Goal: Task Accomplishment & Management: Use online tool/utility

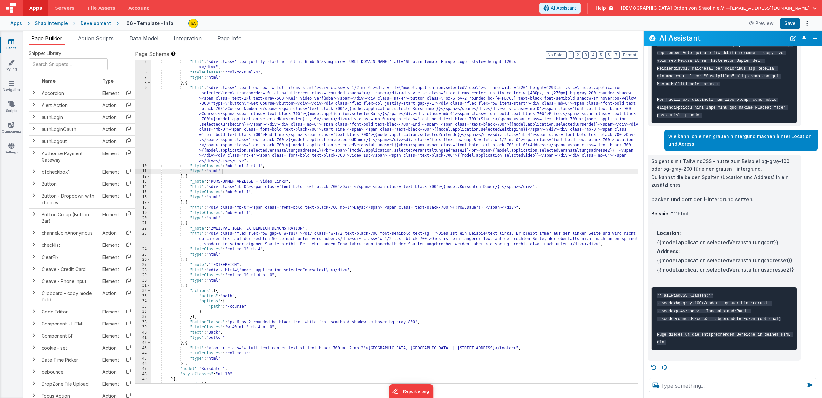
scroll to position [22, 0]
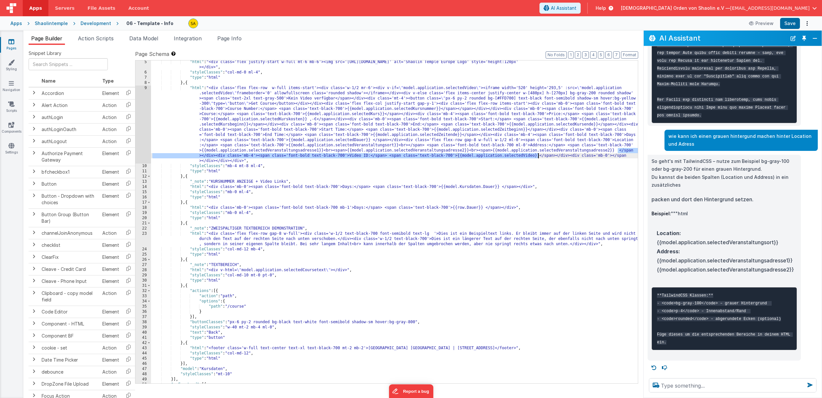
drag, startPoint x: 617, startPoint y: 151, endPoint x: 545, endPoint y: 175, distance: 75.9
click at [538, 157] on div ""html" : "<div class='flex justify-start w-full mt-6 mb-6'><img src='[URL][DOMA…" at bounding box center [394, 228] width 487 height 338
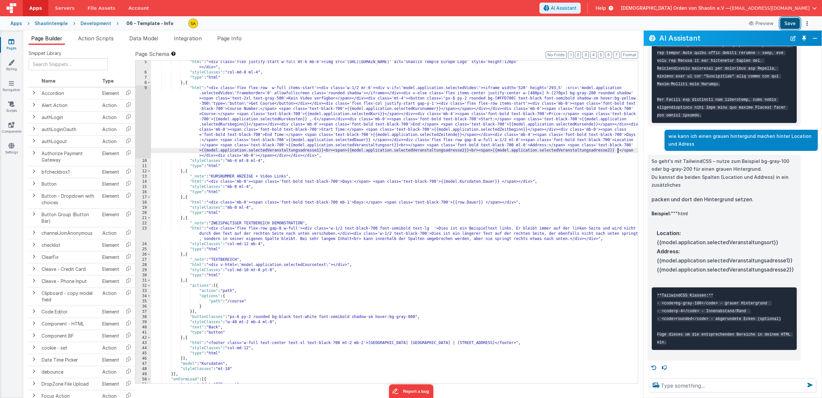
click at [785, 26] on button "Save" at bounding box center [791, 23] width 20 height 11
click at [678, 384] on textarea at bounding box center [733, 385] width 168 height 14
type textarea "könntest du den hintergrund setzen"
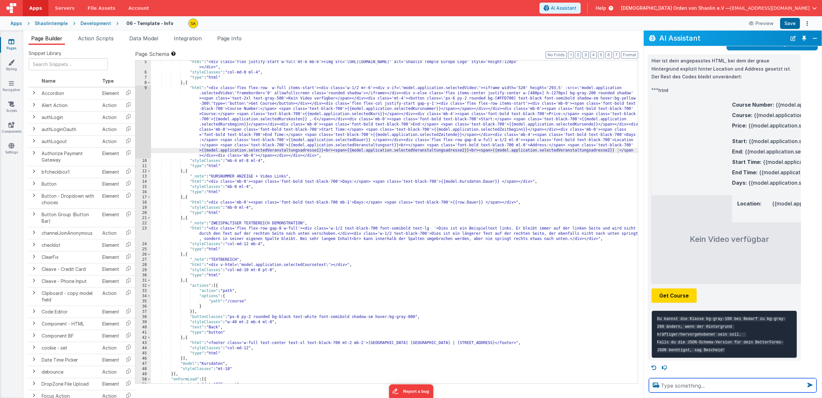
scroll to position [771, 0]
click at [701, 382] on textarea at bounding box center [733, 385] width 168 height 14
type textarea "bitte anwenden"
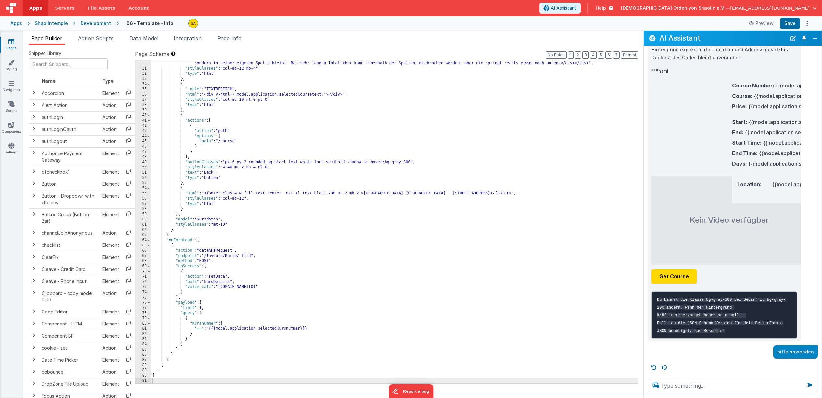
scroll to position [790, 0]
click at [794, 23] on button "Save" at bounding box center [791, 23] width 20 height 11
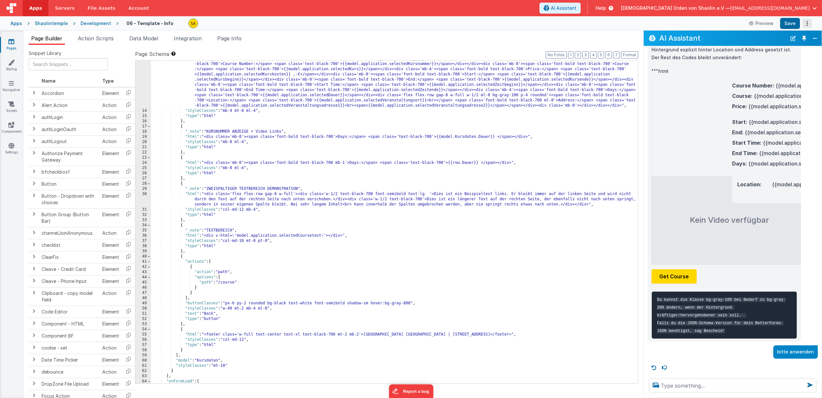
scroll to position [0, 0]
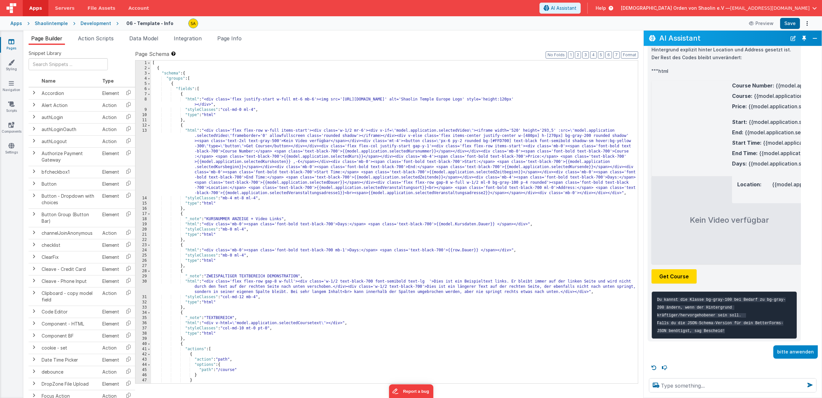
drag, startPoint x: 446, startPoint y: 182, endPoint x: 451, endPoint y: 191, distance: 9.9
click at [446, 182] on div "[ { "schema" : { "groups" : [ { "fields" : [ { "html" : "<div class='flex justi…" at bounding box center [394, 226] width 487 height 333
click at [790, 24] on button "Save" at bounding box center [791, 23] width 20 height 11
drag, startPoint x: 344, startPoint y: 194, endPoint x: 501, endPoint y: 233, distance: 161.2
click at [490, 196] on div "[ { "schema" : { "groups" : [ { "fields" : [ { "html" : "<div class='flex justi…" at bounding box center [394, 226] width 487 height 333
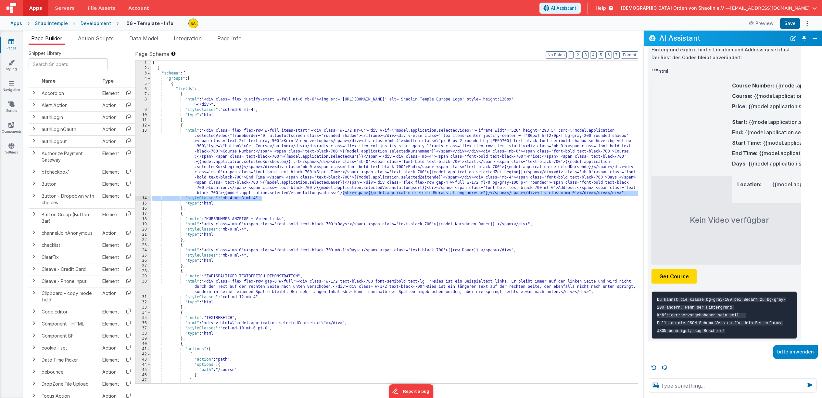
drag, startPoint x: 489, startPoint y: 197, endPoint x: 491, endPoint y: 193, distance: 4.2
click at [489, 196] on div "[ { "schema" : { "groups" : [ { "fields" : [ { "html" : "<div class='flex justi…" at bounding box center [394, 226] width 487 height 333
drag, startPoint x: 489, startPoint y: 193, endPoint x: 345, endPoint y: 195, distance: 144.3
click at [345, 195] on div "[ { "schema" : { "groups" : [ { "fields" : [ { "html" : "<div class='flex justi…" at bounding box center [394, 226] width 487 height 333
drag, startPoint x: 489, startPoint y: 193, endPoint x: 493, endPoint y: 201, distance: 8.7
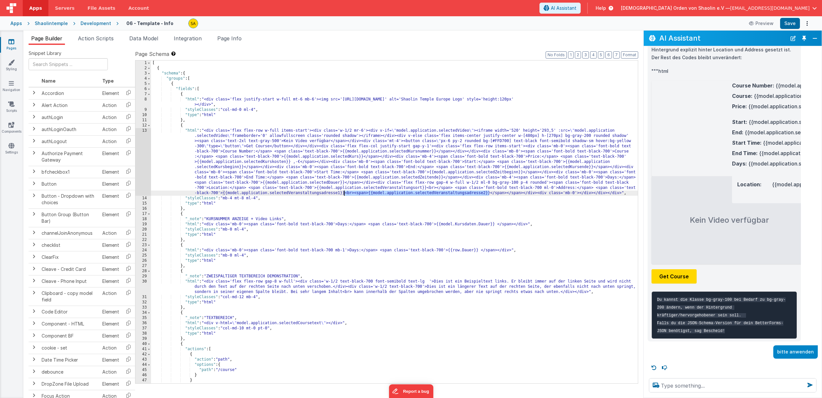
click at [489, 193] on div "[ { "schema" : { "groups" : [ { "fields" : [ { "html" : "<div class='flex justi…" at bounding box center [394, 226] width 487 height 333
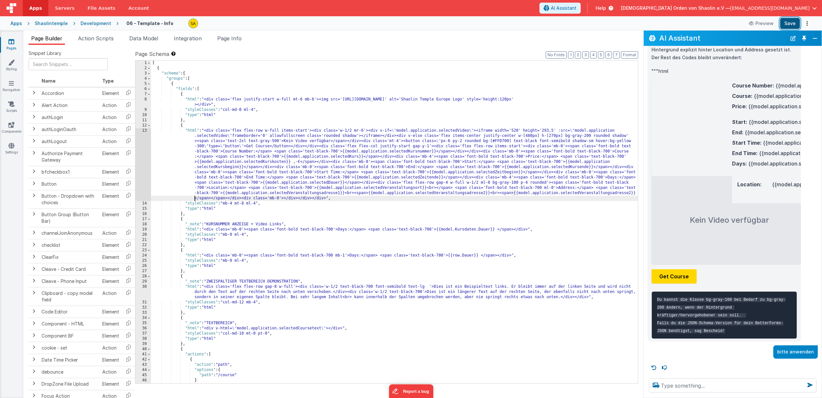
click at [796, 27] on button "Save" at bounding box center [791, 23] width 20 height 11
click at [512, 183] on div "[ { "schema" : { "groups" : [ { "fields" : [ { "html" : "<div class='flex justi…" at bounding box center [394, 226] width 487 height 333
click at [787, 25] on button "Save" at bounding box center [791, 23] width 20 height 11
click at [358, 54] on label "Page Schema Shortcuts: Find: command-f Fold: command-option-L Unfold: command-o…" at bounding box center [386, 54] width 503 height 8
click at [671, 382] on textarea at bounding box center [733, 385] width 168 height 14
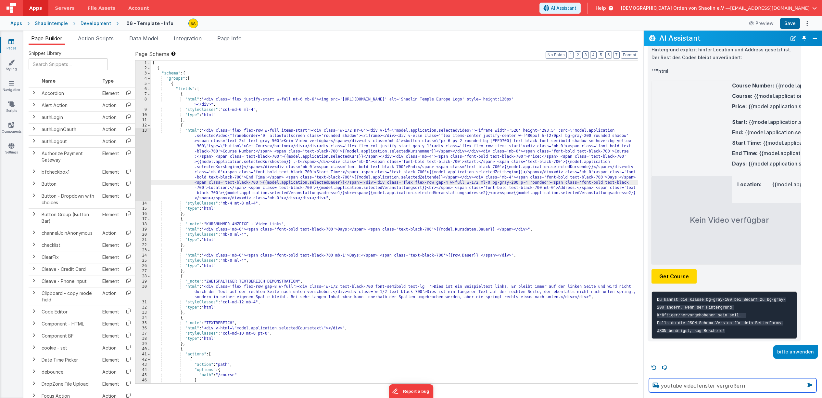
type textarea "youtube videofenster vergrößern"
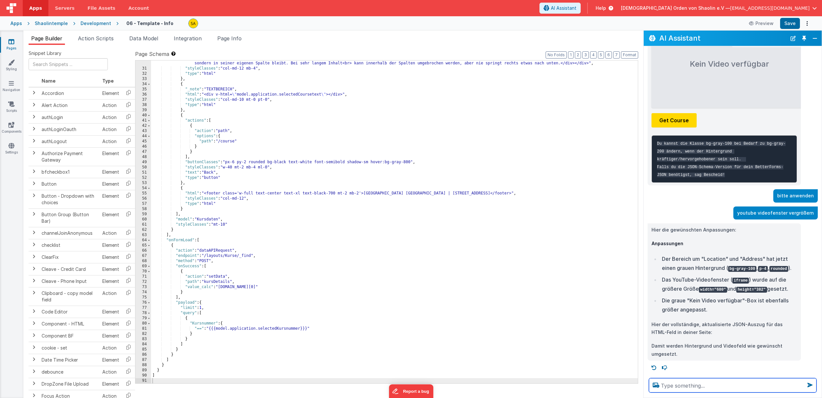
scroll to position [947, 0]
click at [788, 22] on button "Save" at bounding box center [791, 23] width 20 height 11
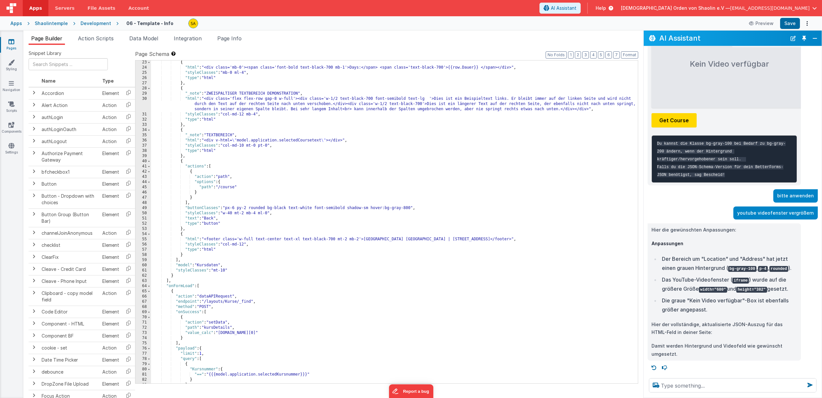
click at [528, 200] on div "{ "html" : "<div class='mb-0'><span class='font-bold text-black-700 mb-1'>Days:…" at bounding box center [394, 226] width 487 height 333
click at [538, 178] on div "{ "html" : "<div class='mb-0'><span class='font-bold text-black-700 mb-1'>Days:…" at bounding box center [394, 226] width 487 height 333
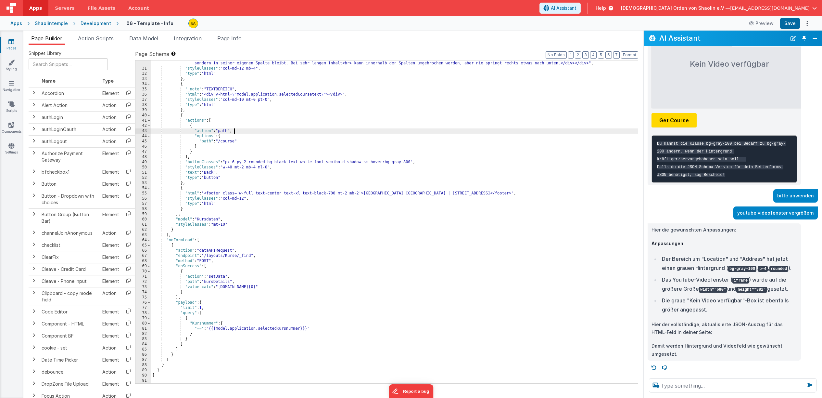
scroll to position [0, 0]
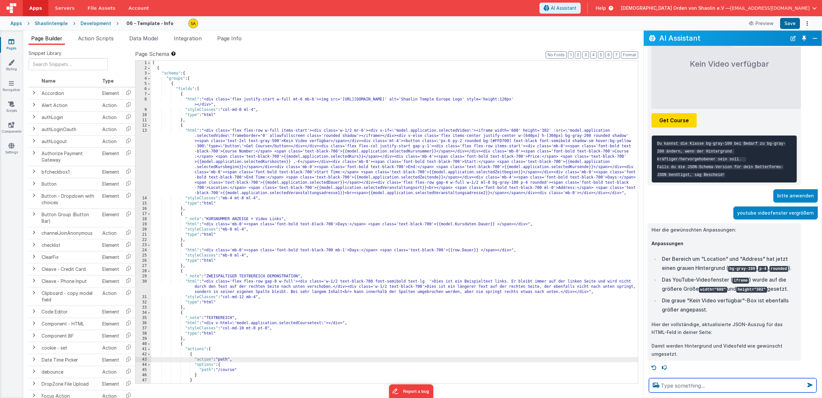
click at [679, 382] on textarea at bounding box center [733, 385] width 168 height 14
type textarea "youtube videofenster wieder verkleinern wie zuvor"
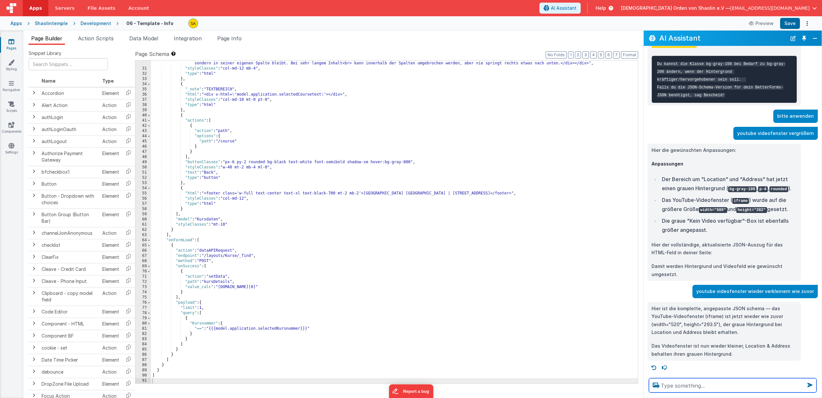
scroll to position [1026, 0]
click at [794, 23] on button "Save" at bounding box center [791, 23] width 20 height 11
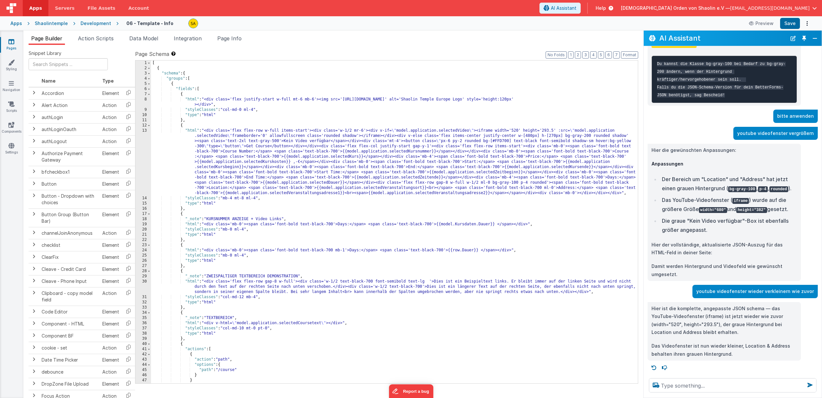
scroll to position [0, 0]
click at [447, 183] on div "[ { "schema" : { "groups" : [ { "fields" : [ { "html" : "<div class='flex justi…" at bounding box center [394, 226] width 487 height 333
click at [787, 21] on button "Save" at bounding box center [791, 23] width 20 height 11
drag, startPoint x: 792, startPoint y: 58, endPoint x: 448, endPoint y: 185, distance: 366.4
click at [447, 183] on div "[ { "schema" : { "groups" : [ { "fields" : [ { "html" : "<div class='flex justi…" at bounding box center [394, 226] width 487 height 333
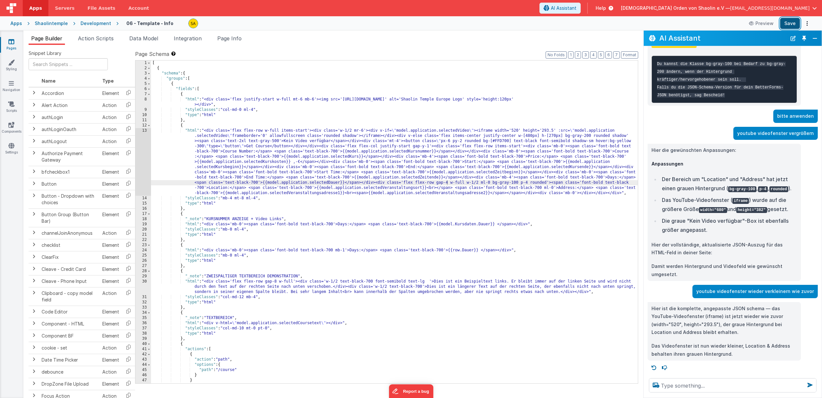
click at [795, 21] on button "Save" at bounding box center [791, 23] width 20 height 11
click at [485, 193] on div "[ { "schema" : { "groups" : [ { "fields" : [ { "html" : "<div class='flex justi…" at bounding box center [394, 226] width 487 height 333
drag, startPoint x: 344, startPoint y: 194, endPoint x: 489, endPoint y: 222, distance: 147.3
click at [489, 195] on div "[ { "schema" : { "groups" : [ { "fields" : [ { "html" : "<div class='flex justi…" at bounding box center [394, 226] width 487 height 333
drag, startPoint x: 491, startPoint y: 193, endPoint x: 492, endPoint y: 197, distance: 4.2
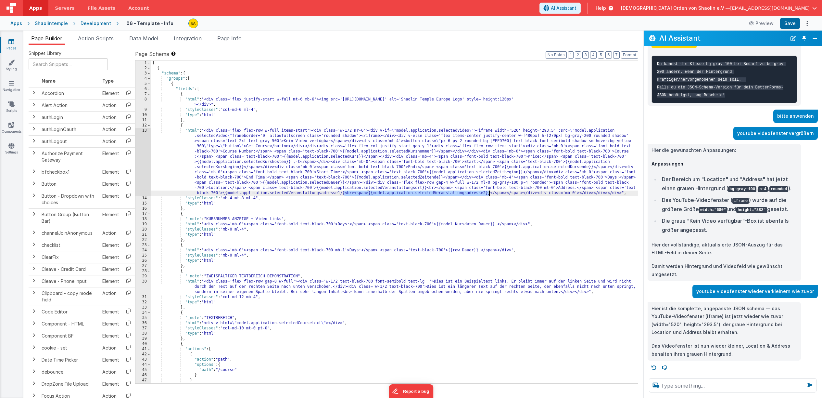
click at [491, 193] on div "[ { "schema" : { "groups" : [ { "fields" : [ { "html" : "<div class='flex justi…" at bounding box center [394, 226] width 487 height 333
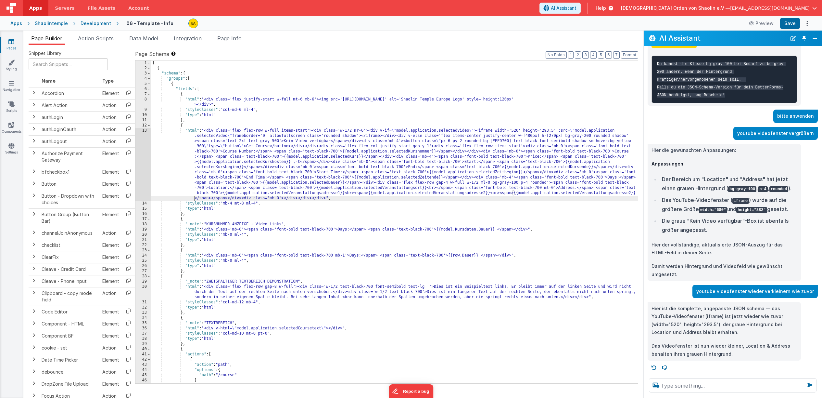
click at [629, 193] on div "[ { "schema" : { "groups" : [ { "fields" : [ { "html" : "<div class='flex justi…" at bounding box center [394, 226] width 487 height 333
click at [792, 25] on button "Save" at bounding box center [791, 23] width 20 height 11
click at [10, 43] on icon at bounding box center [11, 41] width 6 height 6
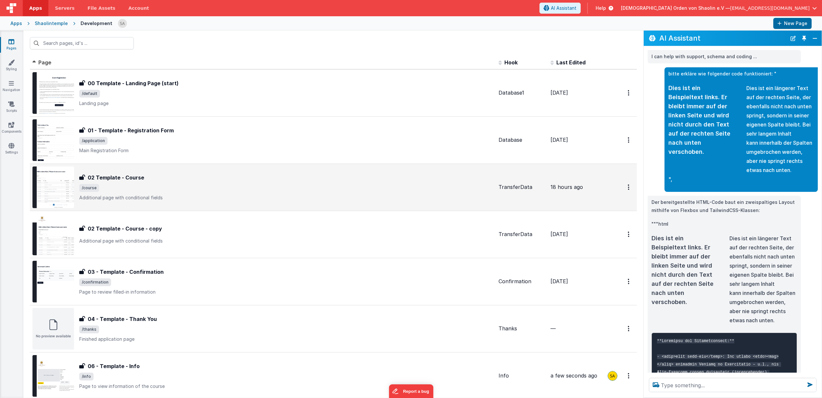
click at [217, 189] on span "/course" at bounding box center [286, 188] width 414 height 8
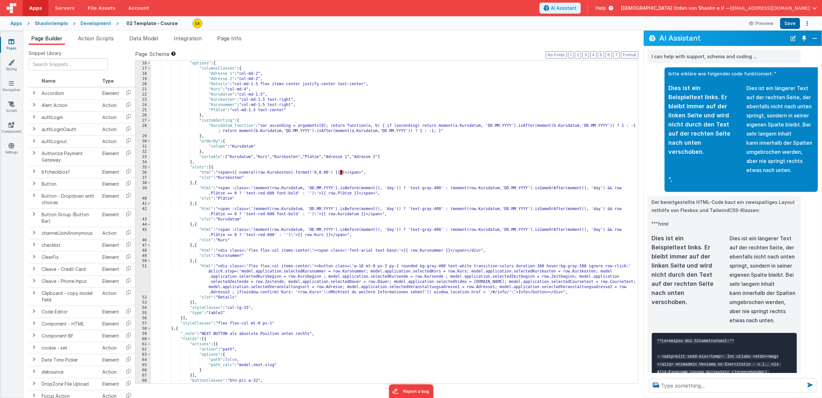
scroll to position [80, 0]
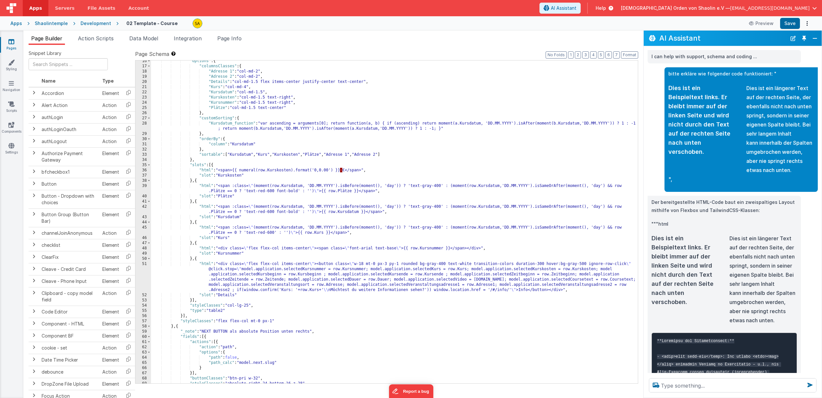
click at [497, 286] on div ""options" : { "columnsClasses" : { "Adresse 1" : "col-md-2" , "Adresse 2" : "co…" at bounding box center [394, 224] width 487 height 333
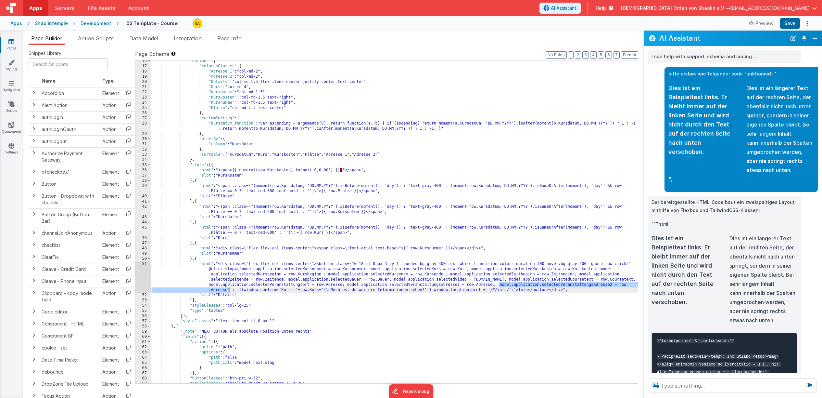
drag, startPoint x: 498, startPoint y: 285, endPoint x: 231, endPoint y: 289, distance: 267.1
click at [231, 289] on div ""options" : { "columnsClasses" : { "Adresse 1" : "col-md-2" , "Adresse 2" : "co…" at bounding box center [394, 224] width 487 height 333
click at [343, 289] on div ""options" : { "columnsClasses" : { "Adresse 1" : "col-md-2" , "Adresse 2" : "co…" at bounding box center [394, 224] width 487 height 333
click at [379, 291] on div ""options" : { "columnsClasses" : { "Adresse 1" : "col-md-2" , "Adresse 2" : "co…" at bounding box center [394, 224] width 487 height 333
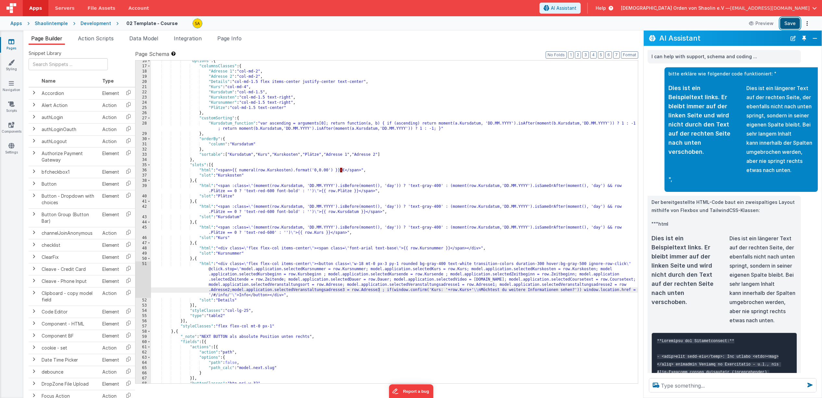
click at [794, 25] on button "Save" at bounding box center [791, 23] width 20 height 11
click at [11, 41] on icon at bounding box center [11, 41] width 6 height 6
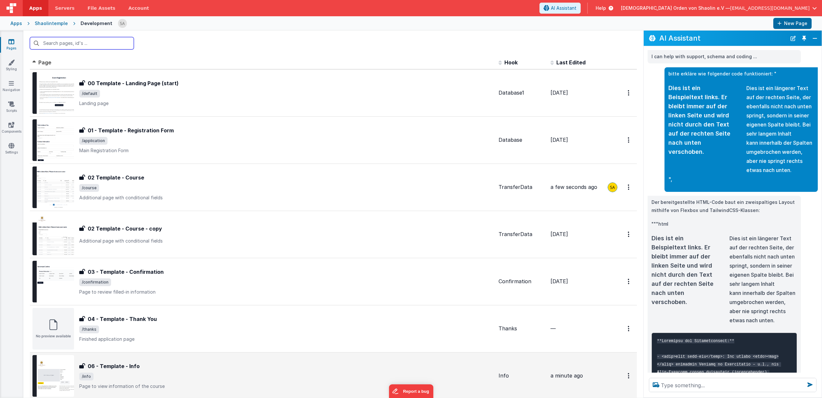
scroll to position [81, 0]
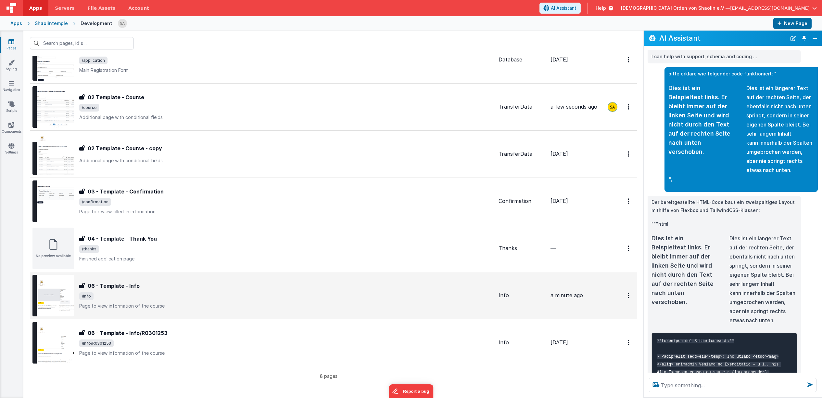
click at [258, 284] on div "06 - Template - Info" at bounding box center [286, 286] width 414 height 8
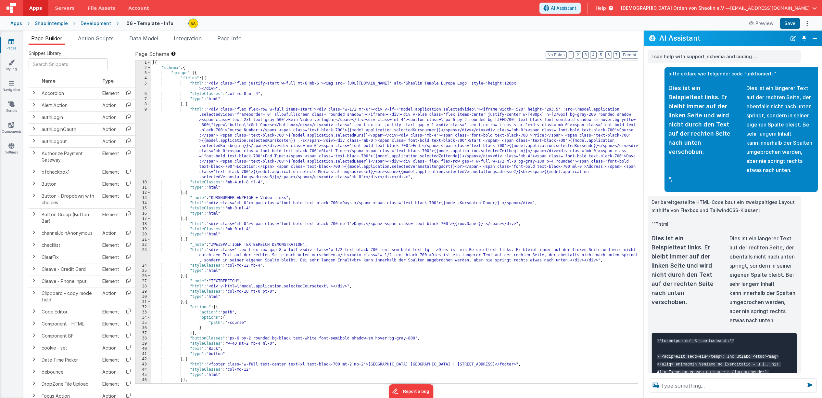
scroll to position [119, 0]
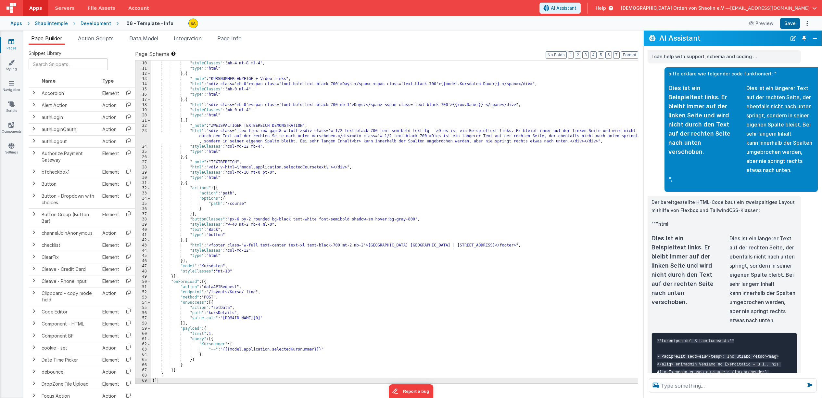
click at [194, 215] on div ""html" : "<div class='flex flex-row w-full items-start'><div class='w-1/2 mr-6'…" at bounding box center [394, 188] width 487 height 401
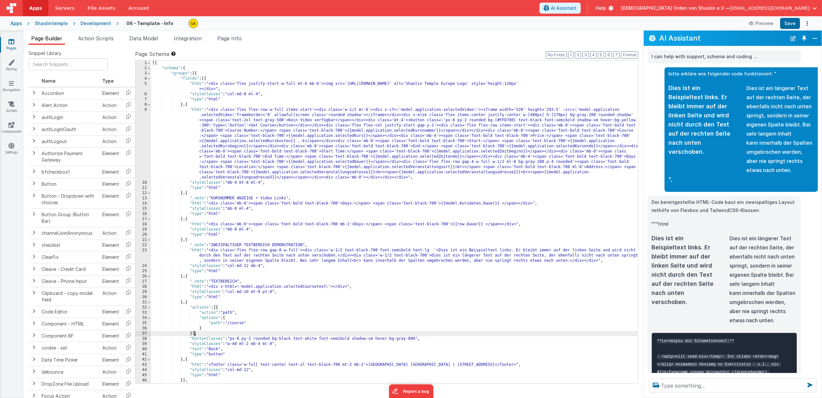
click at [196, 74] on div "[{ "schema" : { "groups" : [{ "fields" : [{ "html" : "<div class='flex justify-…" at bounding box center [394, 226] width 487 height 333
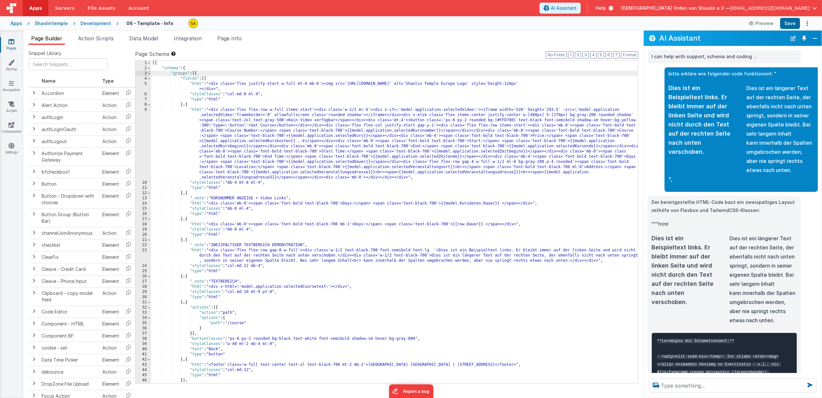
click at [198, 74] on div "[{ "schema" : { "groups" : [{ "fields" : [{ "html" : "<div class='flex justify-…" at bounding box center [394, 226] width 487 height 333
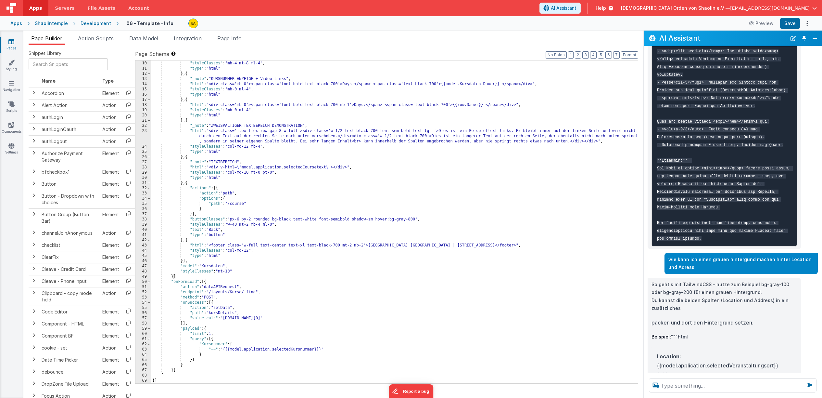
scroll to position [1, 0]
click at [701, 386] on textarea at bounding box center [733, 385] width 168 height 14
type textarea "wie kann man das"
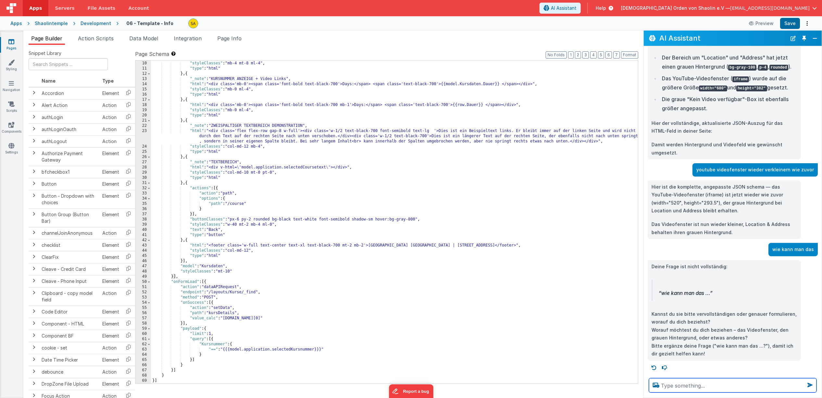
scroll to position [1147, 0]
click at [705, 382] on textarea at bounding box center [733, 385] width 168 height 14
type textarea "wie kann man das gesamte fenster verbreitern"
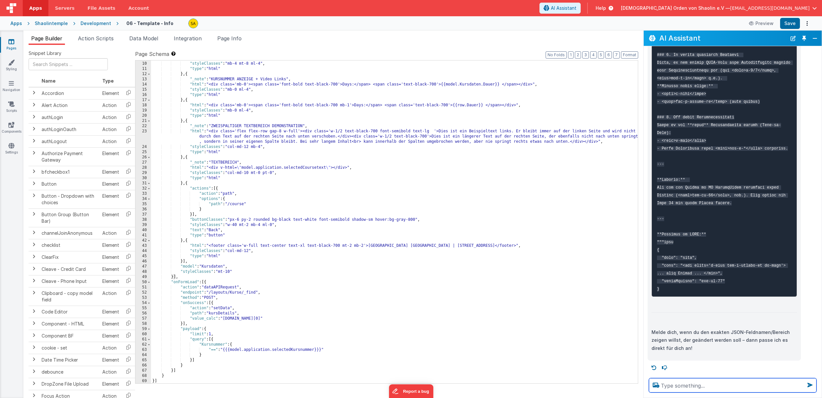
scroll to position [119, 0]
click at [559, 194] on div ""html" : "<div class='flex flex-row w-full items-start'><div class='w-1/2 mr-6'…" at bounding box center [394, 188] width 487 height 401
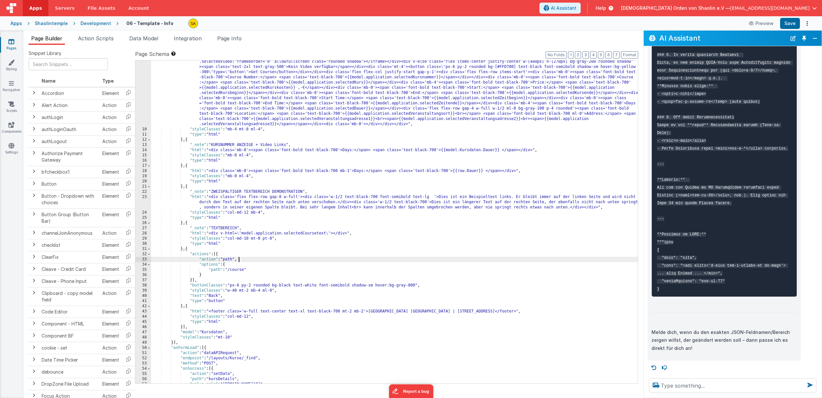
scroll to position [0, 0]
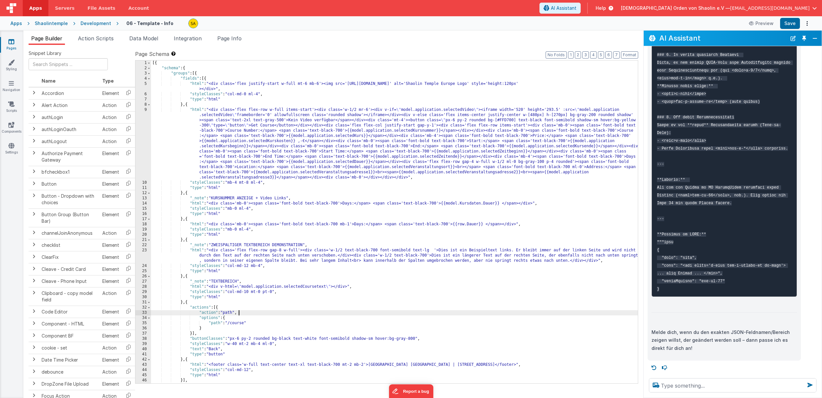
click at [229, 183] on div "[{ "schema" : { "groups" : [{ "fields" : [{ "html" : "<div class='flex justify-…" at bounding box center [394, 226] width 487 height 333
click at [789, 23] on button "Save" at bounding box center [791, 23] width 20 height 11
click at [252, 183] on div "[{ "schema" : { "groups" : [{ "fields" : [{ "html" : "<div class='flex justify-…" at bounding box center [394, 226] width 487 height 333
click at [678, 382] on textarea at bounding box center [733, 385] width 168 height 14
type textarea "breite der Seite vergrößern bitte"
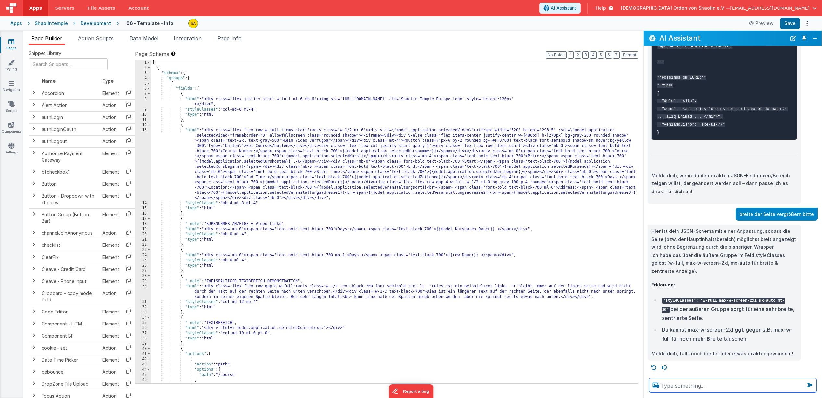
scroll to position [0, 0]
click at [446, 331] on div "[ { "schema" : { "groups" : [ { "fields" : [ { "html" : "<div class='flex justi…" at bounding box center [394, 226] width 487 height 333
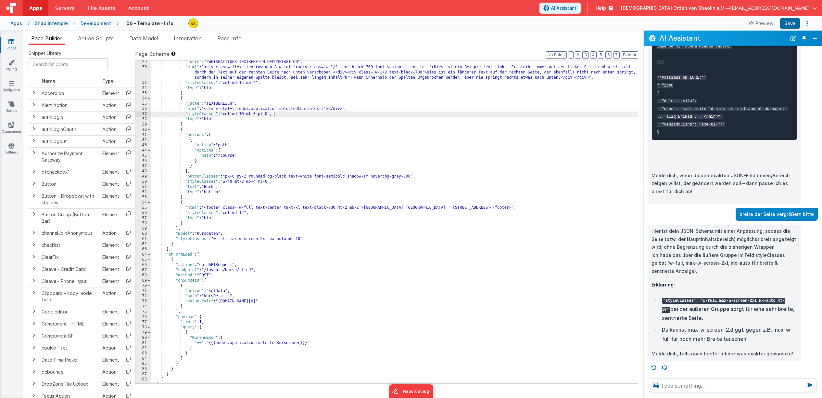
scroll to position [234, 0]
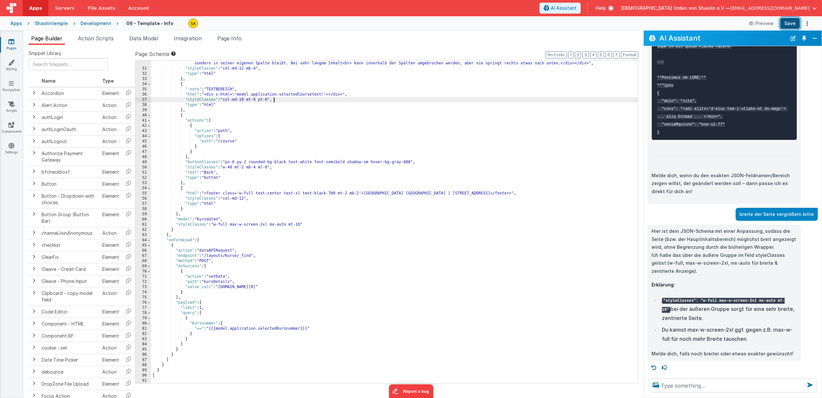
click at [792, 25] on button "Save" at bounding box center [791, 23] width 20 height 11
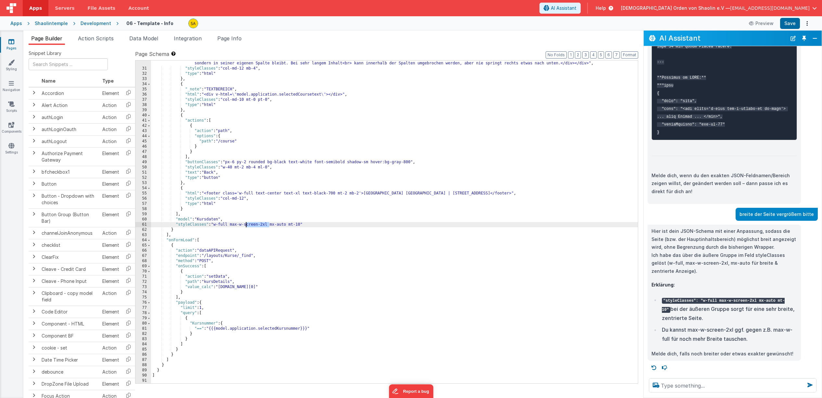
drag, startPoint x: 270, startPoint y: 225, endPoint x: 263, endPoint y: 249, distance: 25.3
click at [247, 225] on div ""html" : "<div class='flex flex-row gap-8 w-full'><div class='w-1/2 text-black-…" at bounding box center [394, 221] width 487 height 343
click at [786, 23] on button "Save" at bounding box center [791, 23] width 20 height 11
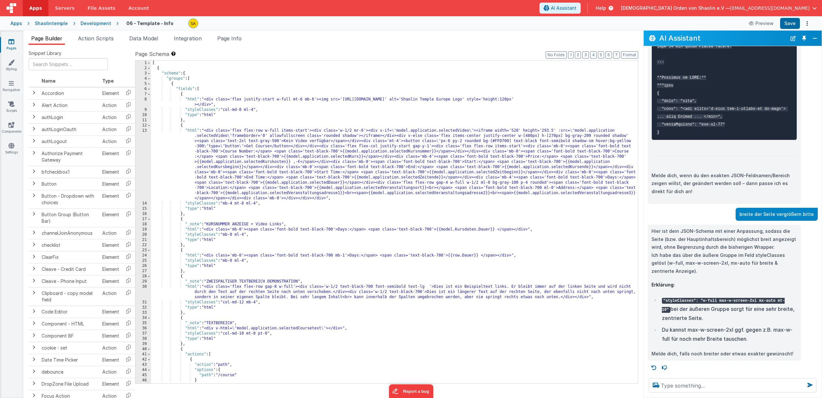
scroll to position [0, 0]
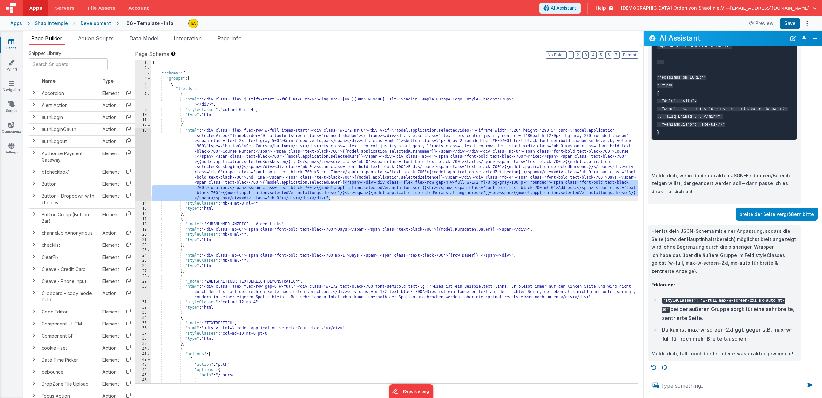
drag, startPoint x: 344, startPoint y: 183, endPoint x: 357, endPoint y: 198, distance: 20.0
click at [357, 198] on div "[ { "schema" : { "groups" : [ { "fields" : [ { "html" : "<div class='flex justi…" at bounding box center [394, 226] width 487 height 333
click at [190, 216] on div "[ { "schema" : { "groups" : [ { "fields" : [ { "html" : "<div class='flex justi…" at bounding box center [394, 226] width 487 height 333
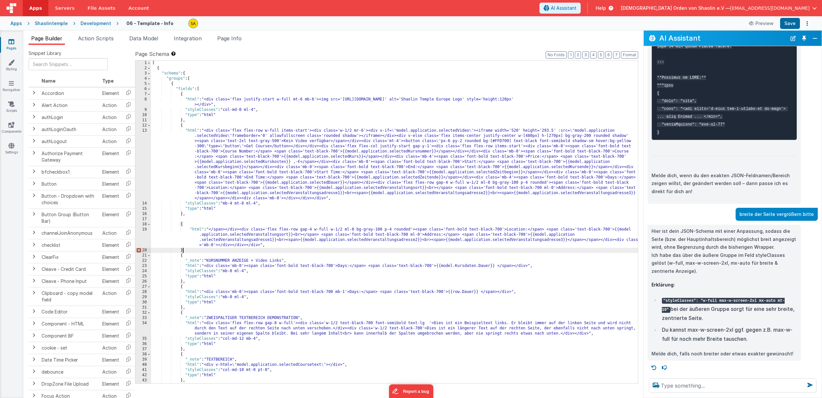
click at [186, 251] on div "[ { "schema" : { "groups" : [ { "fields" : [ { "html" : "<div class='flex justi…" at bounding box center [394, 226] width 487 height 333
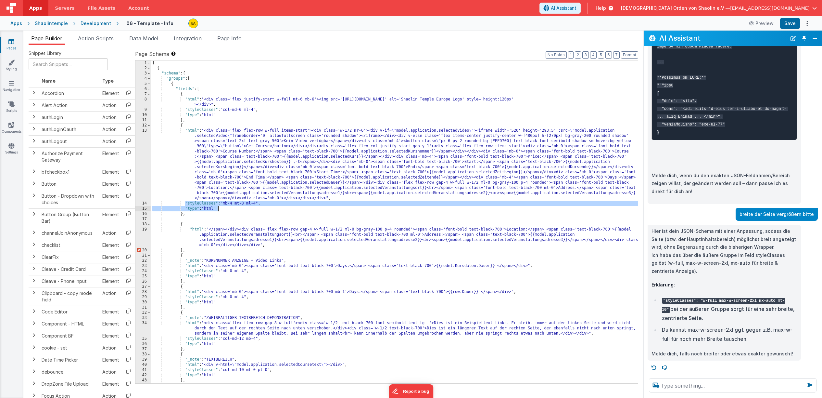
drag, startPoint x: 185, startPoint y: 203, endPoint x: 222, endPoint y: 207, distance: 37.2
click at [222, 207] on div "[ { "schema" : { "groups" : [ { "fields" : [ { "html" : "<div class='flex justi…" at bounding box center [394, 226] width 487 height 333
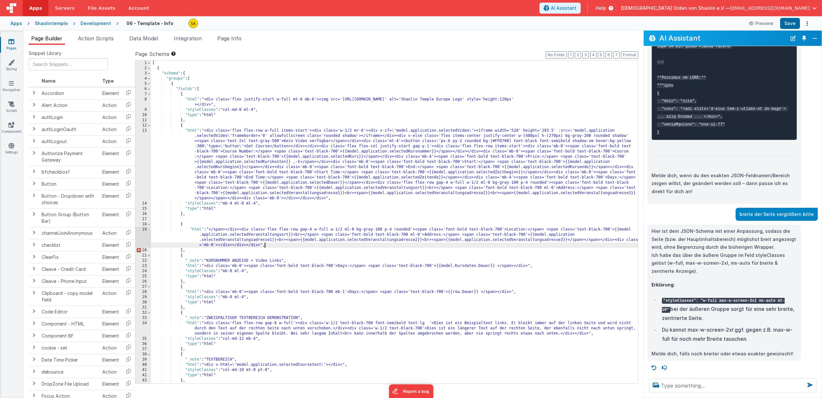
click at [269, 246] on div "[ { "schema" : { "groups" : [ { "fields" : [ { "html" : "<div class='flex justi…" at bounding box center [394, 226] width 487 height 333
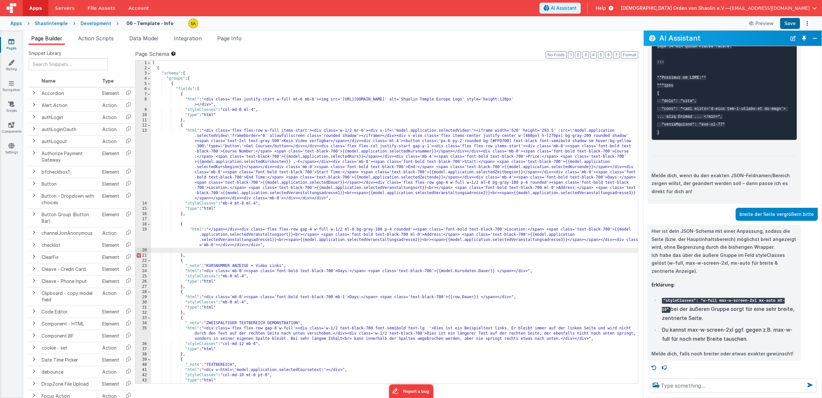
paste textarea
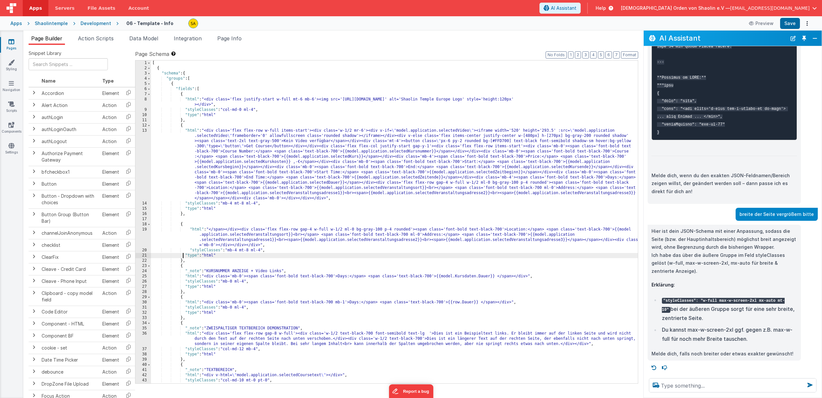
click at [184, 255] on div "[ { "schema" : { "groups" : [ { "fields" : [ { "html" : "<div class='flex justi…" at bounding box center [394, 226] width 487 height 333
click at [800, 23] on div "Preview Save" at bounding box center [778, 23] width 67 height 11
click at [789, 24] on button "Save" at bounding box center [791, 23] width 20 height 11
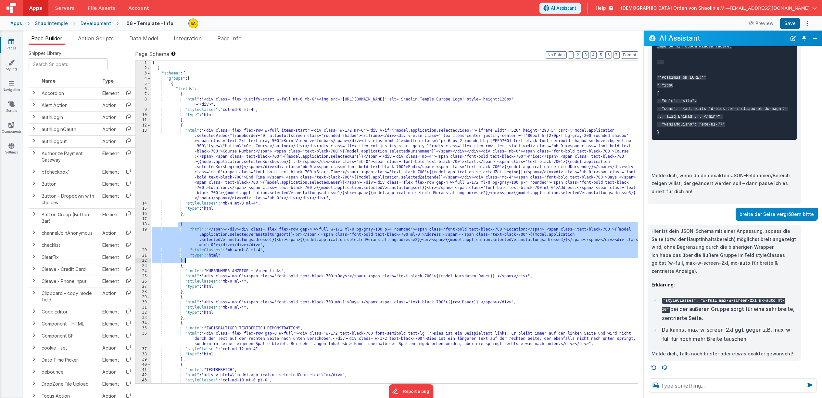
drag, startPoint x: 179, startPoint y: 226, endPoint x: 193, endPoint y: 259, distance: 36.1
click at [193, 259] on div "[ { "schema" : { "groups" : [ { "fields" : [ { "html" : "<div class='flex justi…" at bounding box center [394, 226] width 487 height 333
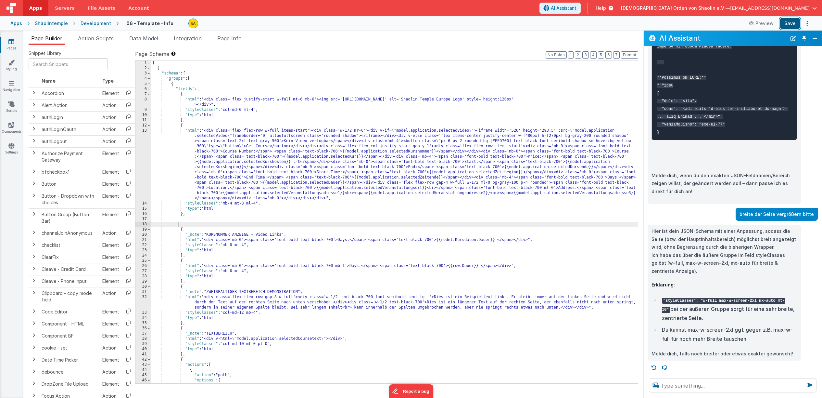
click at [797, 23] on button "Save" at bounding box center [791, 23] width 20 height 11
click at [689, 385] on textarea at bounding box center [733, 385] width 168 height 14
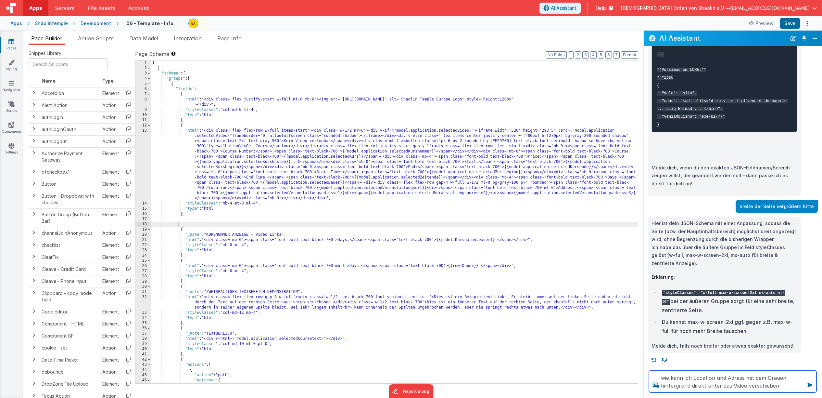
type textarea "wie kann ich Location und Adress mit dem Grauen hintergrund direkt unter das Vi…"
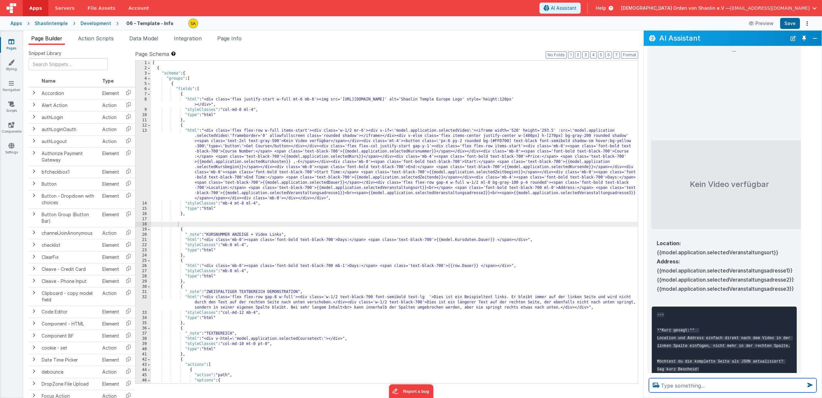
scroll to position [2345, 0]
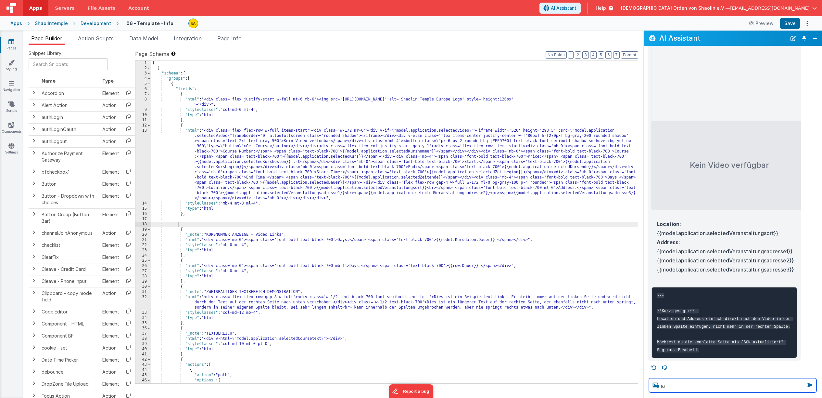
type textarea "ja"
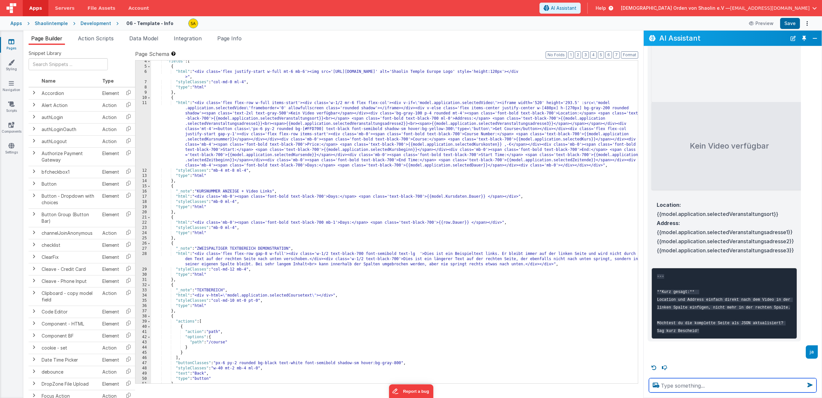
scroll to position [0, 0]
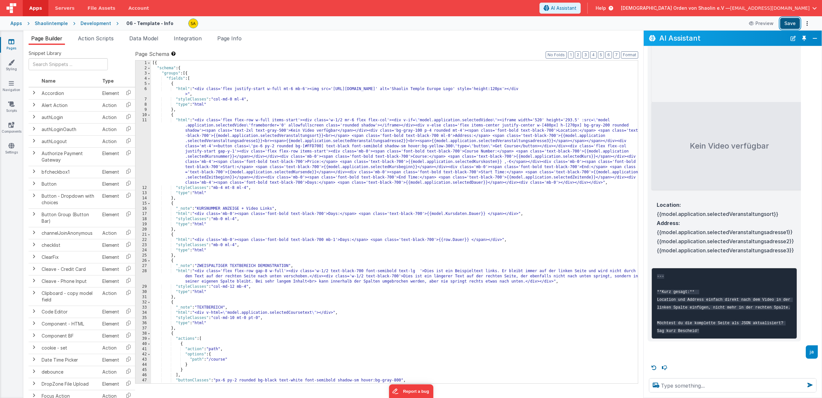
click at [786, 25] on button "Save" at bounding box center [791, 23] width 20 height 11
click at [697, 385] on textarea at bounding box center [733, 385] width 168 height 14
drag, startPoint x: 296, startPoint y: 140, endPoint x: 416, endPoint y: 174, distance: 125.1
click at [402, 142] on div "[{ "schema" : { "groups" : [{ "fields" : [ { "html" : "<div class='flex justify…" at bounding box center [394, 226] width 487 height 333
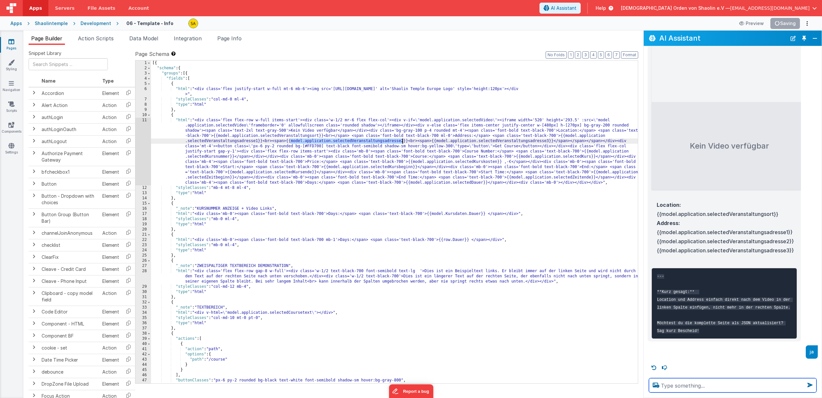
click at [682, 386] on textarea at bounding box center [733, 385] width 168 height 14
paste textarea "model.application.selectedVeranstaltungsadresse2"
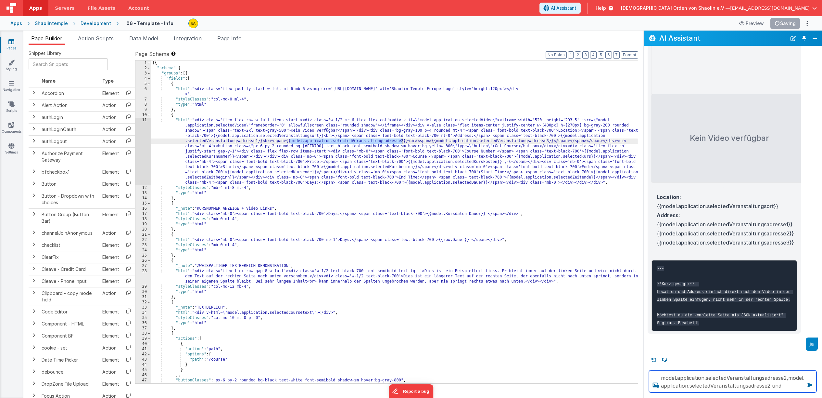
paste textarea "model.application.selectedVeranstaltungsadresse2"
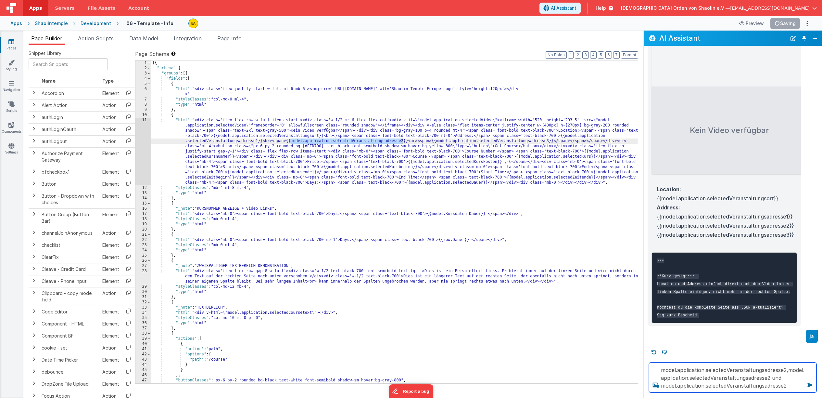
click at [786, 370] on textarea "model.application.selectedVeranstaltungsadresse2,model.application.selectedVera…" at bounding box center [733, 377] width 168 height 30
click at [793, 388] on textarea "model.application.selectedVeranstaltungsadresse1,model.application.selectedVera…" at bounding box center [733, 377] width 168 height 30
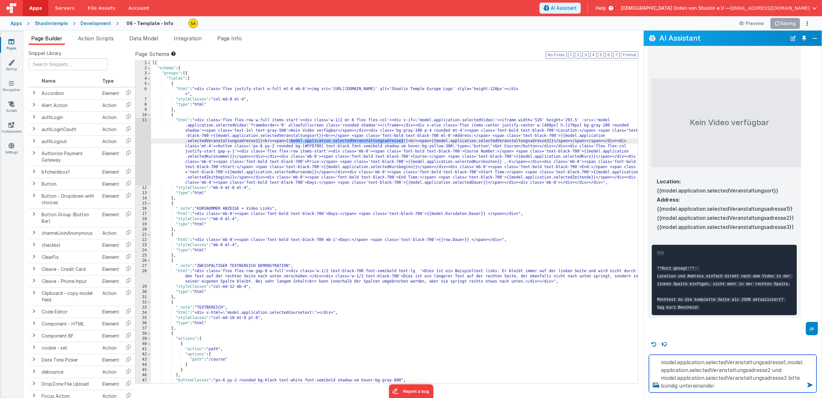
type textarea "model.application.selectedVeranstaltungsadresse1,model.application.selectedVera…"
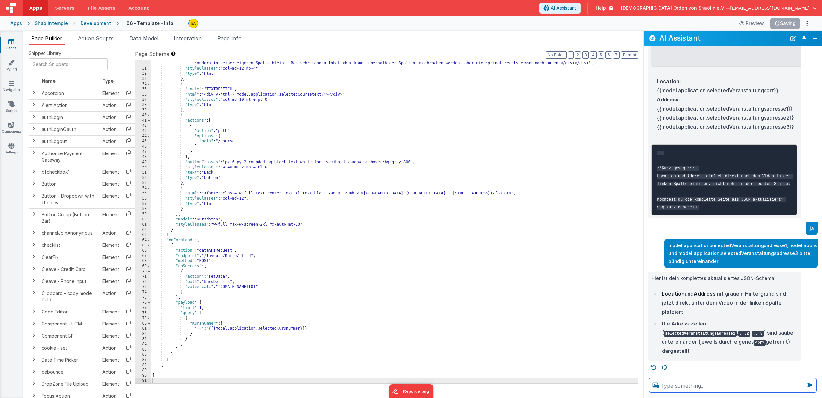
scroll to position [2479, 0]
click at [202, 370] on div ""html" : "<div class='flex flex-row gap-8 w-full'><div class='w-1/2 text-black-…" at bounding box center [394, 221] width 487 height 343
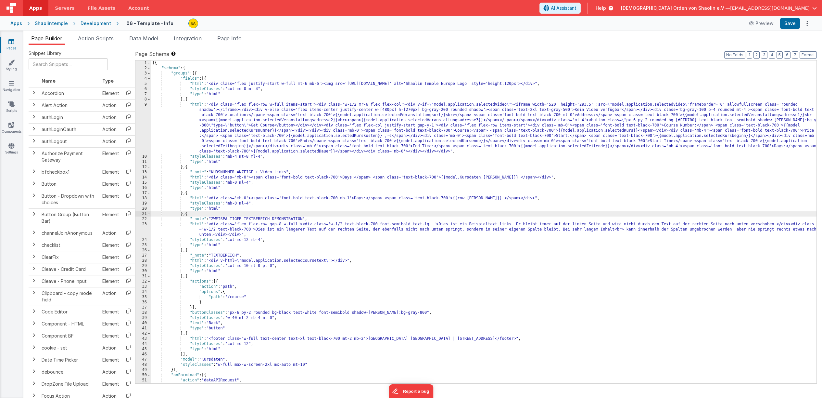
click at [551, 213] on div "[{ "schema" : { "groups" : [{ "fields" : [{ "html" : "<div class='flex justify-…" at bounding box center [484, 226] width 666 height 333
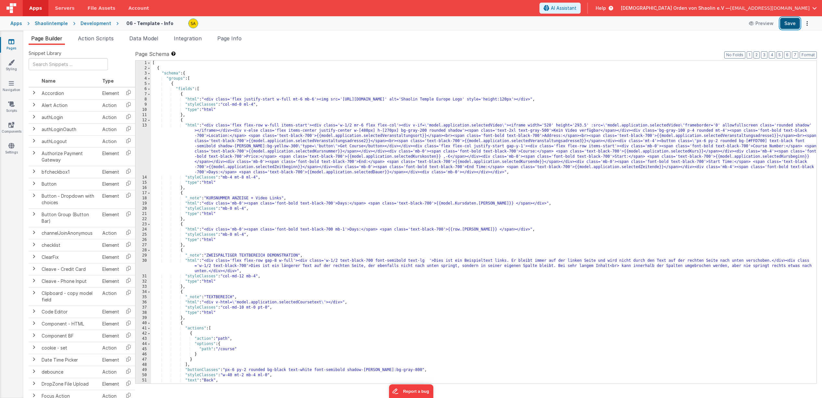
click at [791, 24] on button "Save" at bounding box center [791, 23] width 20 height 11
drag, startPoint x: 581, startPoint y: 141, endPoint x: 469, endPoint y: 141, distance: 112.8
click at [469, 141] on div "[ { "schema" : { "groups" : [ { "fields" : [ { "html" : "<div class='flex justi…" at bounding box center [484, 226] width 666 height 333
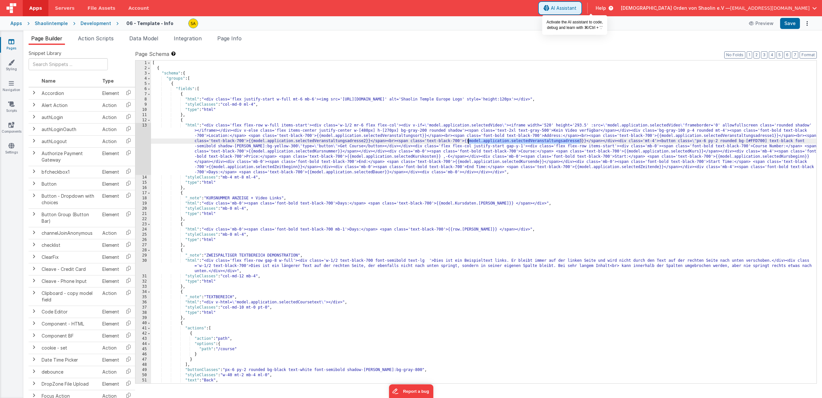
click at [577, 10] on span "AI Assistant" at bounding box center [564, 8] width 26 height 6
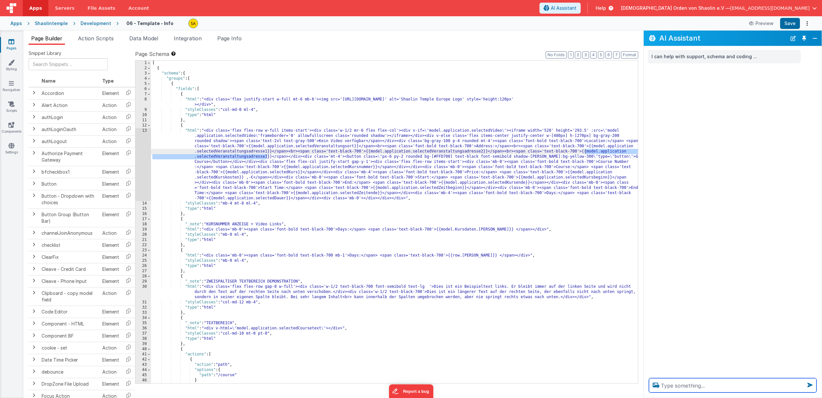
click at [668, 384] on textarea at bounding box center [733, 385] width 168 height 14
paste textarea "model.application.selectedVeranstaltungsadresse3"
click at [786, 386] on textarea "model.application.selectedVeranstaltungsadresse3" at bounding box center [733, 385] width 168 height 14
drag, startPoint x: 788, startPoint y: 378, endPoint x: 791, endPoint y: 386, distance: 8.0
click at [791, 386] on textarea "model.application.selectedVeranstaltungsadresse1,2 und 3 bitte" at bounding box center [733, 381] width 168 height 22
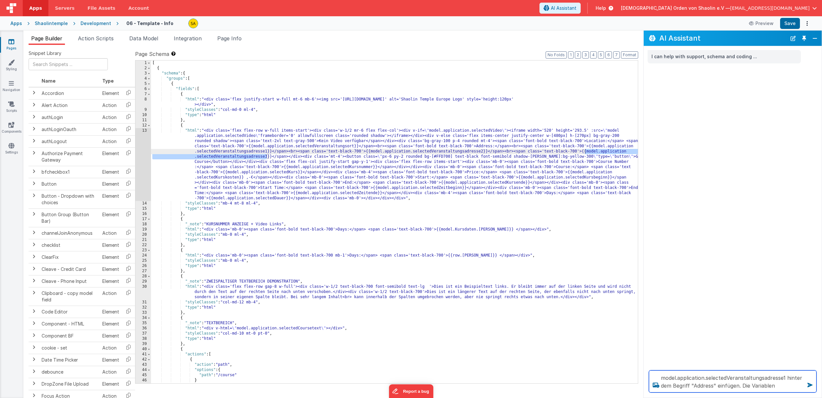
paste textarea "model.application.selectedVeranstaltungsadresse3"
click at [797, 387] on textarea "model.application.selectedVeranstaltungsadresse1 hinter dem Begriff "Address" e…" at bounding box center [733, 377] width 168 height 30
paste textarea "model.application.selectedVeranstaltungsadresse3"
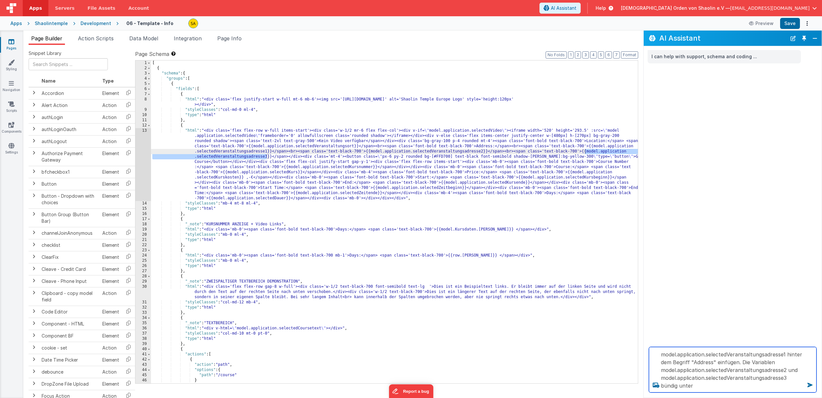
paste textarea "model.application.selectedVeranstaltungsadresse3"
type textarea "model.application.selectedVeranstaltungsadresse1 hinter dem Begriff "Address" e…"
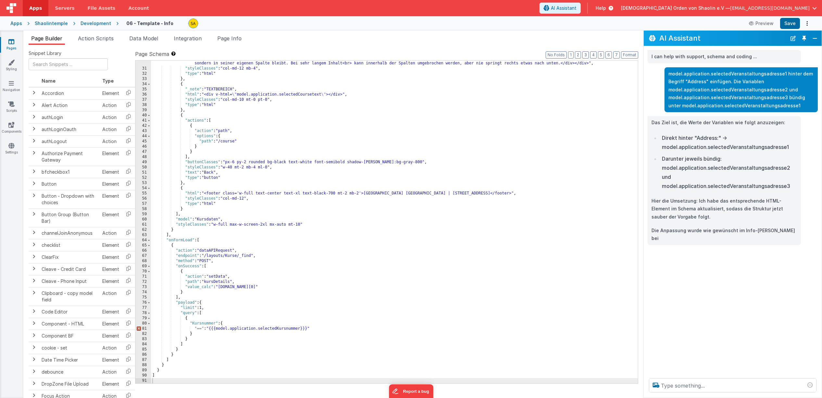
scroll to position [234, 0]
click at [797, 22] on button "Save" at bounding box center [791, 23] width 20 height 11
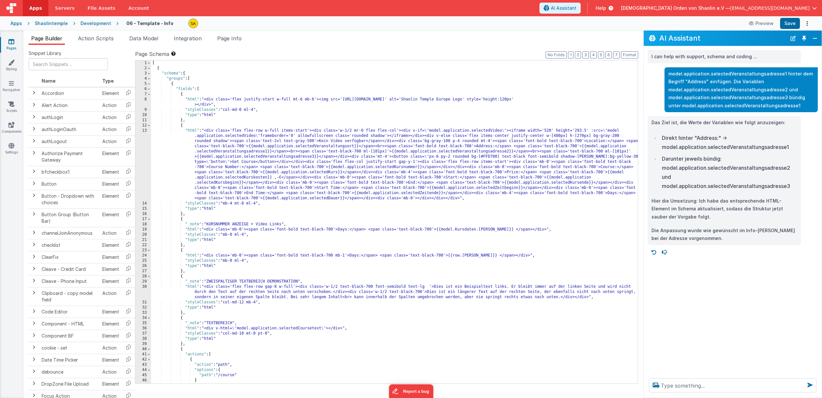
scroll to position [0, 0]
drag, startPoint x: 378, startPoint y: 152, endPoint x: 379, endPoint y: 160, distance: 8.1
click at [378, 152] on div "[ { "schema" : { "groups" : [ { "fields" : [ { "html" : "<div class='flex justi…" at bounding box center [394, 226] width 487 height 333
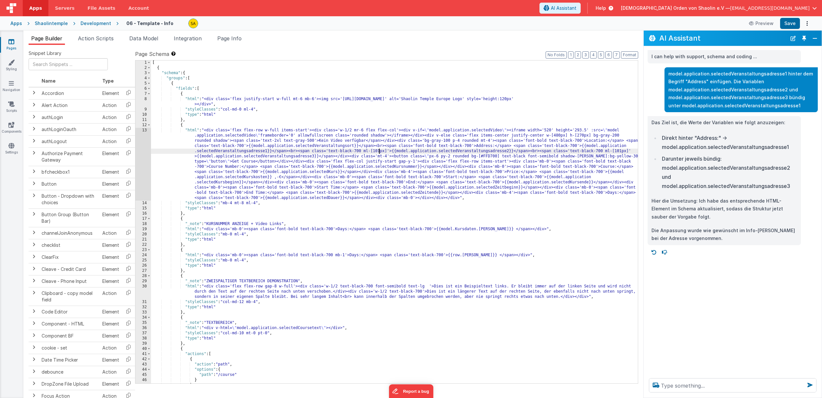
scroll to position [0, 0]
click at [792, 26] on button "Save" at bounding box center [791, 23] width 20 height 11
click at [376, 153] on div "[ { "schema" : { "groups" : [ { "fields" : [ { "html" : "<div class='flex justi…" at bounding box center [394, 226] width 487 height 333
click at [790, 26] on button "Save" at bounding box center [791, 23] width 20 height 11
drag, startPoint x: 617, startPoint y: 150, endPoint x: 618, endPoint y: 156, distance: 5.9
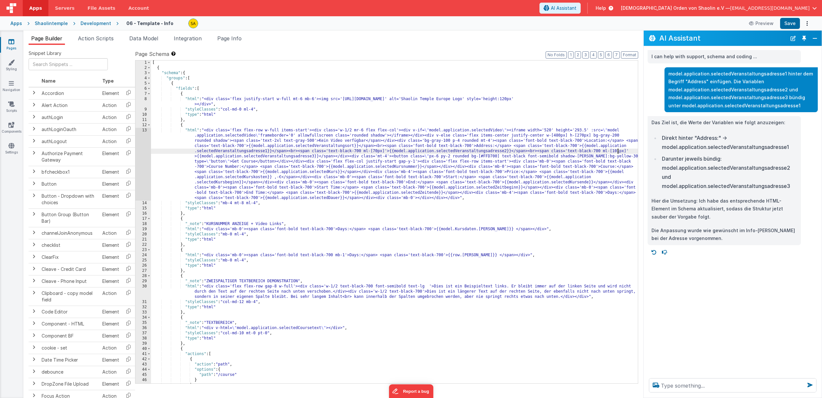
click at [617, 150] on div "[ { "schema" : { "groups" : [ { "fields" : [ { "html" : "<div class='flex justi…" at bounding box center [394, 226] width 487 height 333
click at [786, 23] on button "Save" at bounding box center [791, 23] width 20 height 11
click at [616, 135] on div "[ { "schema" : { "groups" : [ { "fields" : [ { "html" : "<div class='flex justi…" at bounding box center [394, 226] width 487 height 333
click at [787, 24] on button "Save" at bounding box center [791, 23] width 20 height 11
click at [414, 147] on div "[ { "schema" : { "groups" : [ { "fields" : [ { "html" : "<div class='flex justi…" at bounding box center [394, 226] width 487 height 333
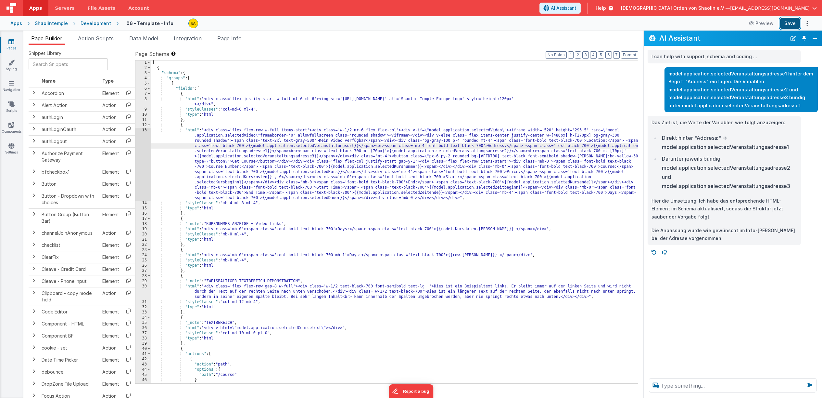
click at [790, 23] on button "Save" at bounding box center [791, 23] width 20 height 11
click at [710, 385] on textarea at bounding box center [733, 385] width 168 height 14
type textarea "graues fenster"
drag, startPoint x: 444, startPoint y: 142, endPoint x: 451, endPoint y: 159, distance: 18.6
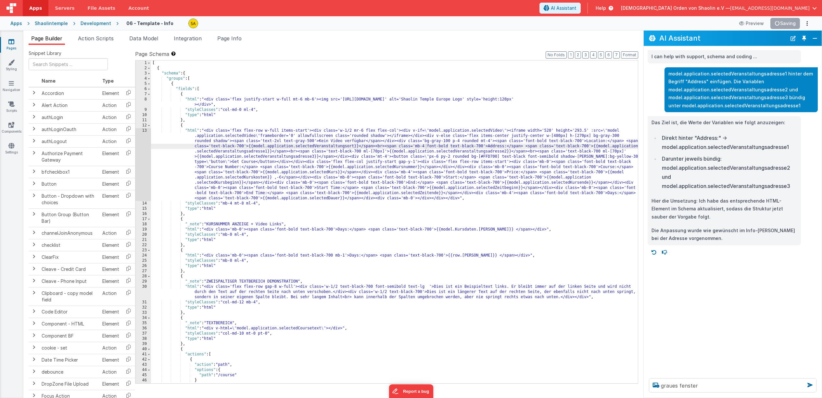
click at [444, 142] on div "[ { "schema" : { "groups" : [ { "fields" : [ { "html" : "<div class='flex justi…" at bounding box center [394, 226] width 487 height 333
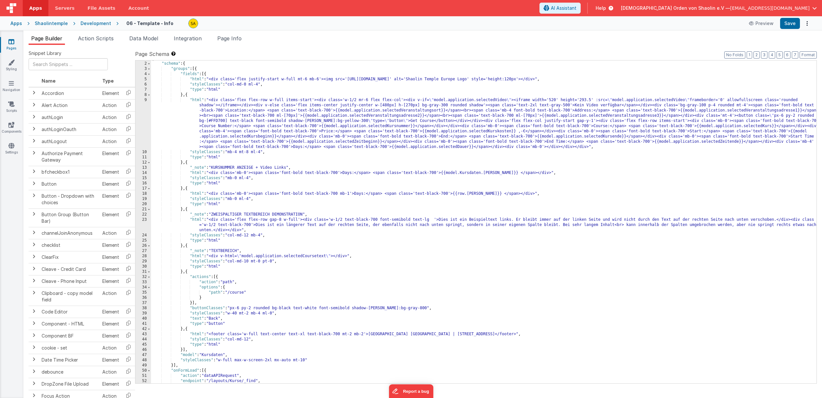
scroll to position [6, 0]
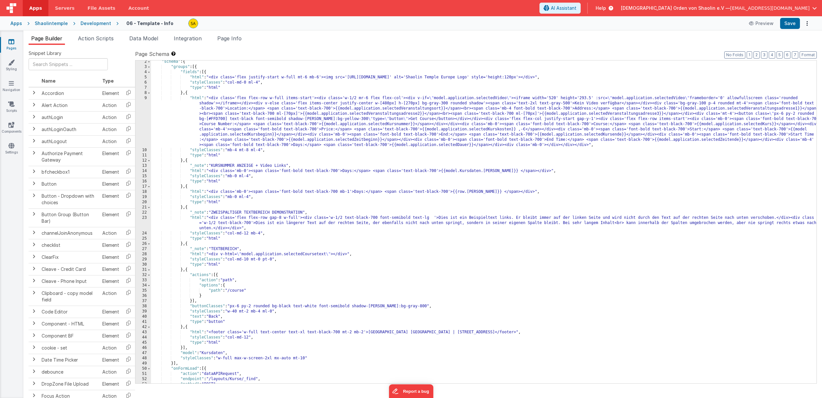
click at [700, 105] on div ""schema" : { "groups" : [{ "fields" : [{ "html" : "<div class='flex justify-sta…" at bounding box center [484, 225] width 666 height 333
click at [788, 23] on button "Save" at bounding box center [791, 23] width 20 height 11
click at [388, 104] on div ""schema" : { "groups" : [{ "fields" : [{ "html" : "<div class='flex justify-sta…" at bounding box center [484, 225] width 666 height 333
drag, startPoint x: 413, startPoint y: 105, endPoint x: 413, endPoint y: 119, distance: 14.3
click at [413, 105] on div ""schema" : { "groups" : [{ "fields" : [{ "html" : "<div class='flex justify-sta…" at bounding box center [484, 225] width 666 height 333
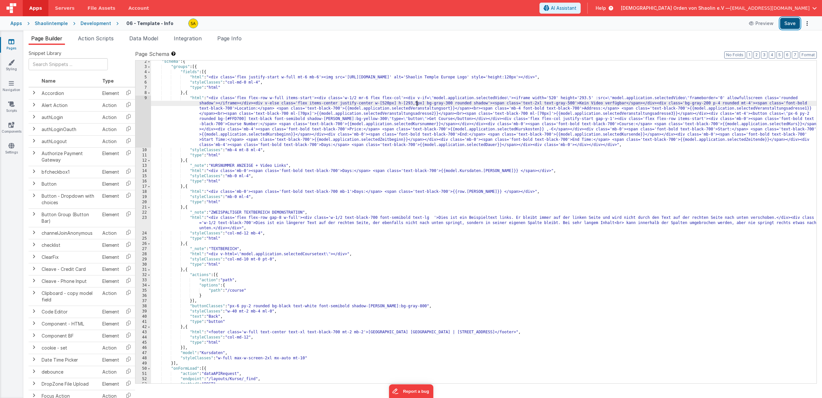
click at [787, 24] on button "Save" at bounding box center [791, 23] width 20 height 11
click at [577, 6] on span "AI Assistant" at bounding box center [564, 8] width 26 height 6
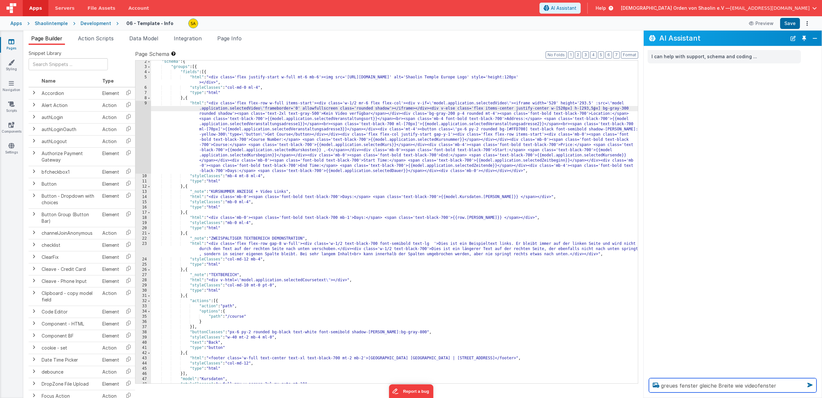
type textarea "greues fenster gleiche Breite wie videofenster"
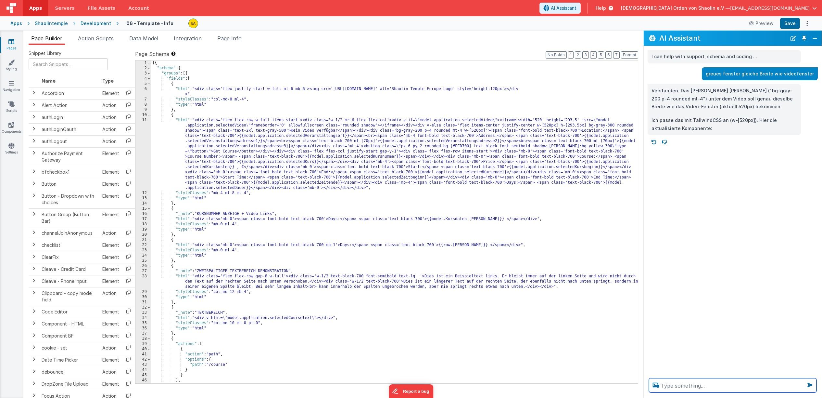
scroll to position [0, 0]
click at [789, 25] on button "Save" at bounding box center [791, 23] width 20 height 11
